Goal: Communication & Community: Answer question/provide support

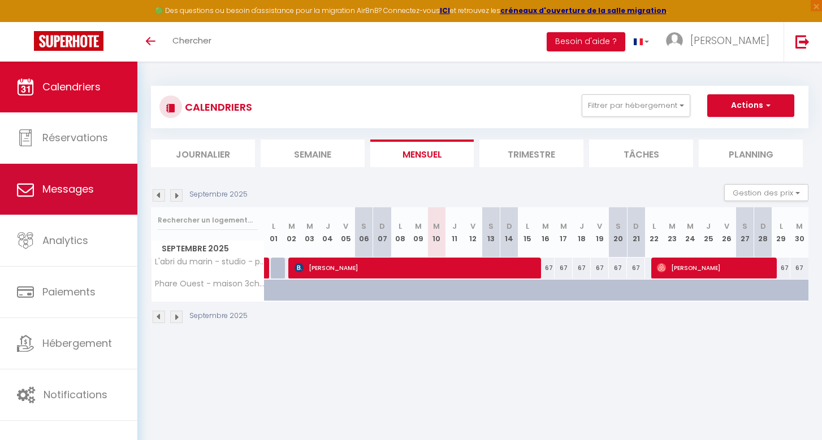
click at [79, 198] on link "Messages" at bounding box center [68, 189] width 137 height 51
select select "message"
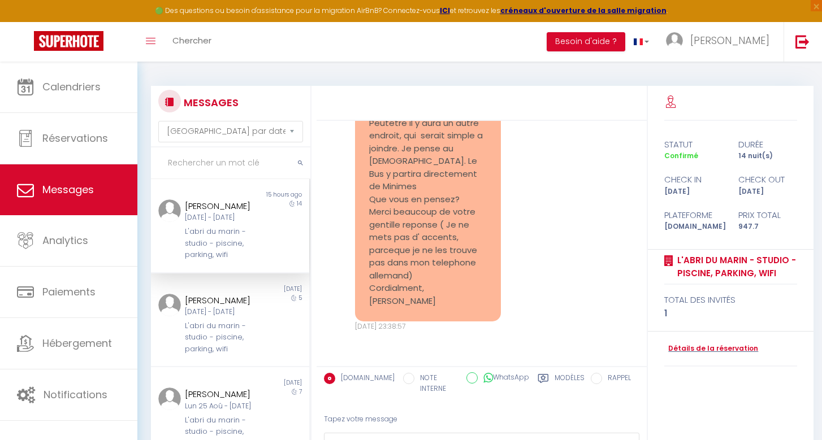
scroll to position [9350, 0]
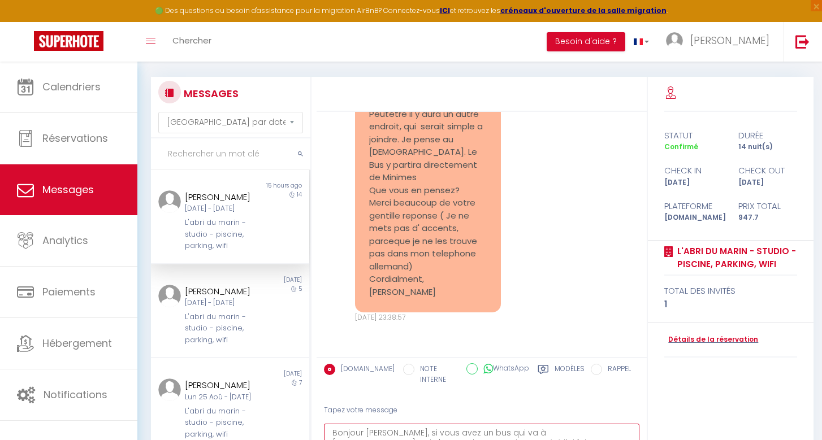
scroll to position [19, 0]
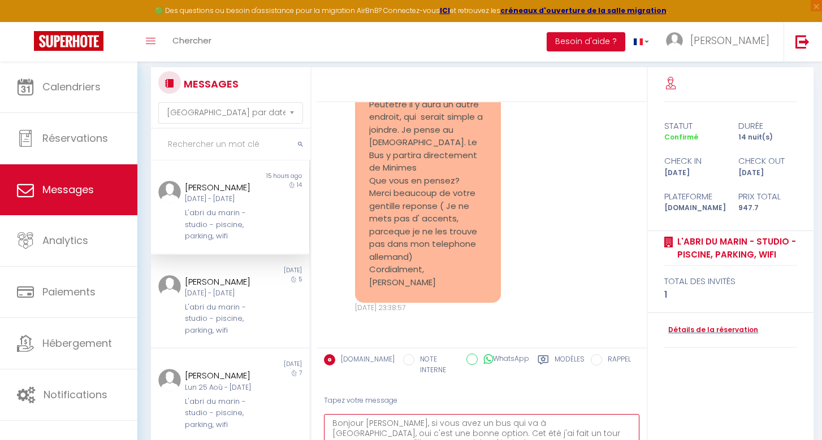
paste textarea "[URL][DOMAIN_NAME]"
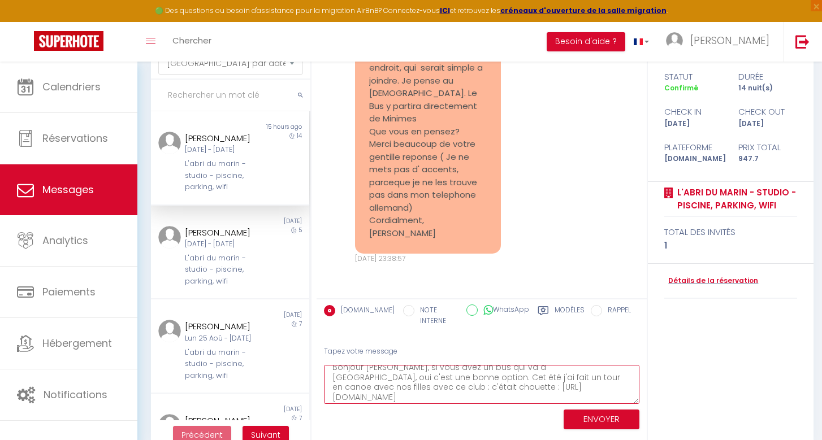
scroll to position [90, 0]
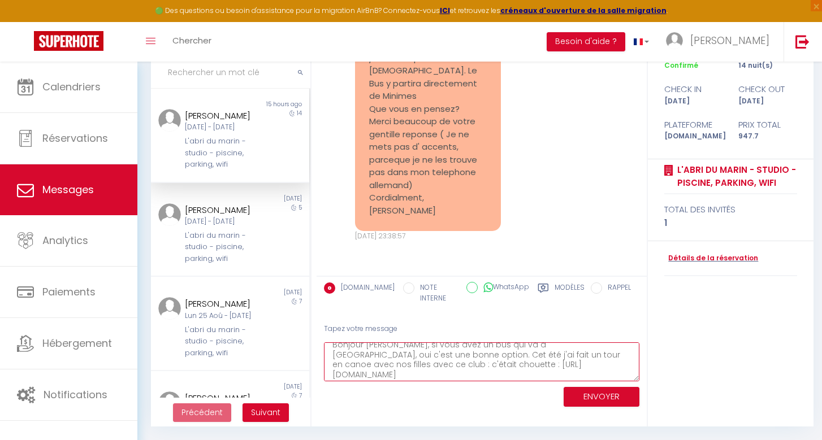
type textarea "Bonjour [PERSON_NAME], si vous avez un bus qui va à [GEOGRAPHIC_DATA], oui c'es…"
click at [588, 391] on button "ENVOYER" at bounding box center [602, 397] width 76 height 20
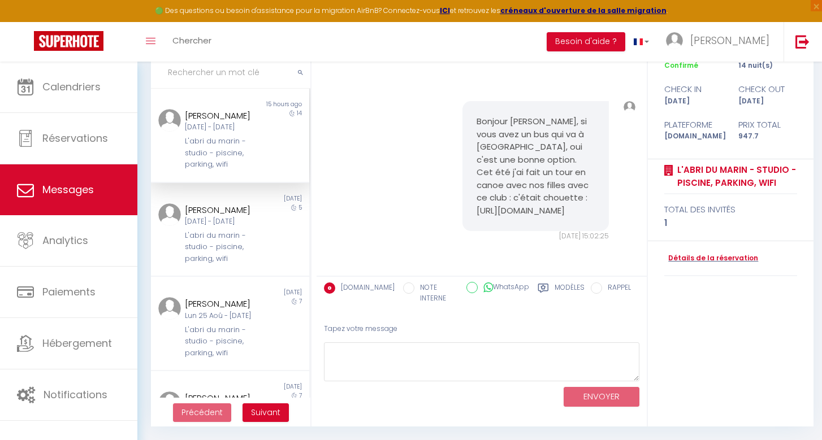
scroll to position [9615, 0]
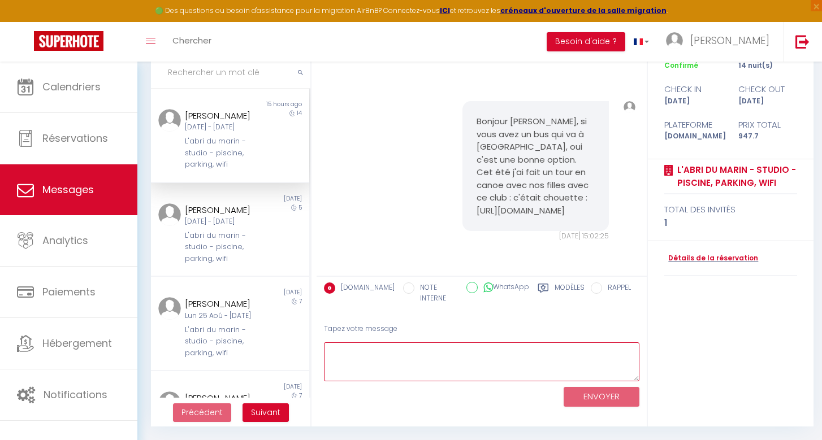
click at [482, 343] on textarea at bounding box center [481, 362] width 315 height 39
type textarea "Je reste à votre disposition si besoin"
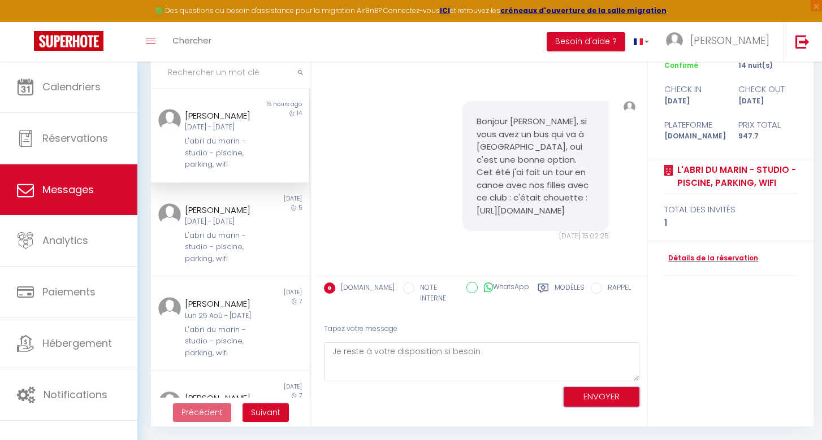
click at [592, 390] on button "ENVOYER" at bounding box center [602, 397] width 76 height 20
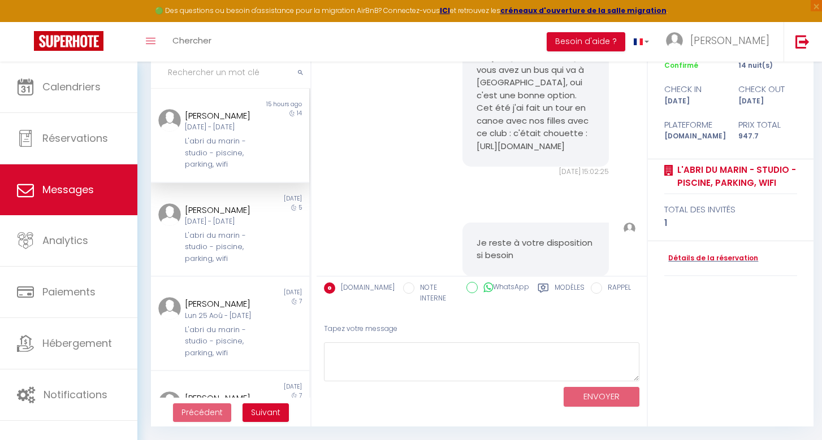
scroll to position [9324, 0]
